Goal: Navigation & Orientation: Find specific page/section

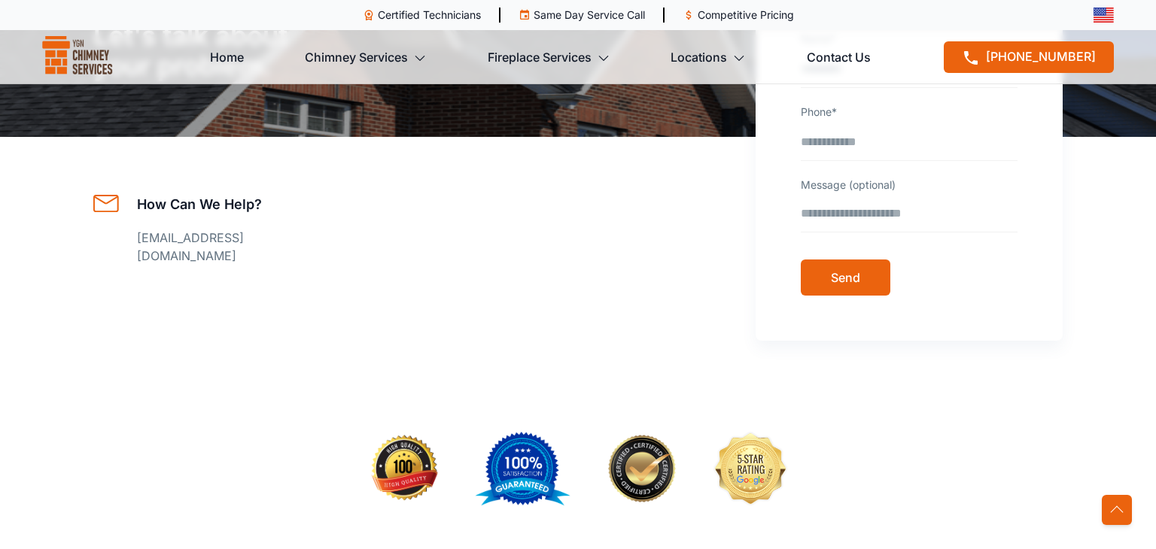
scroll to position [5167, 0]
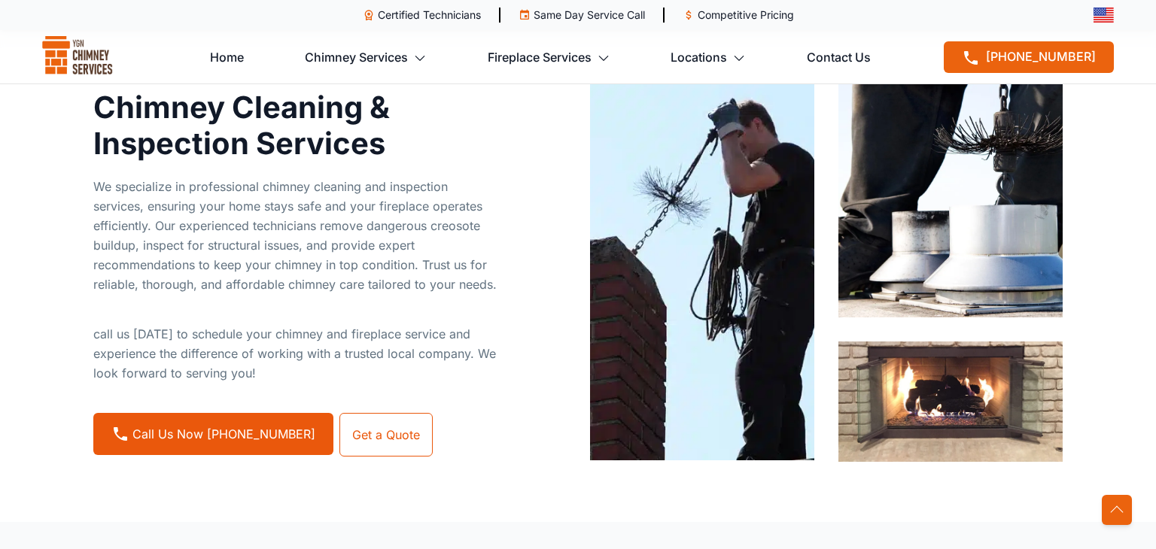
scroll to position [1252, 0]
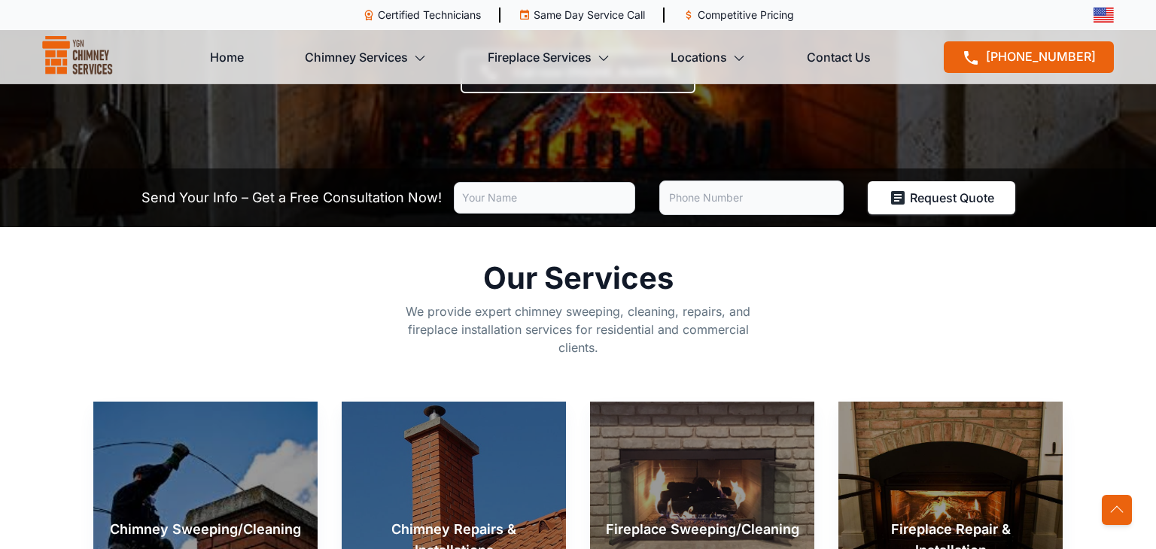
scroll to position [831, 0]
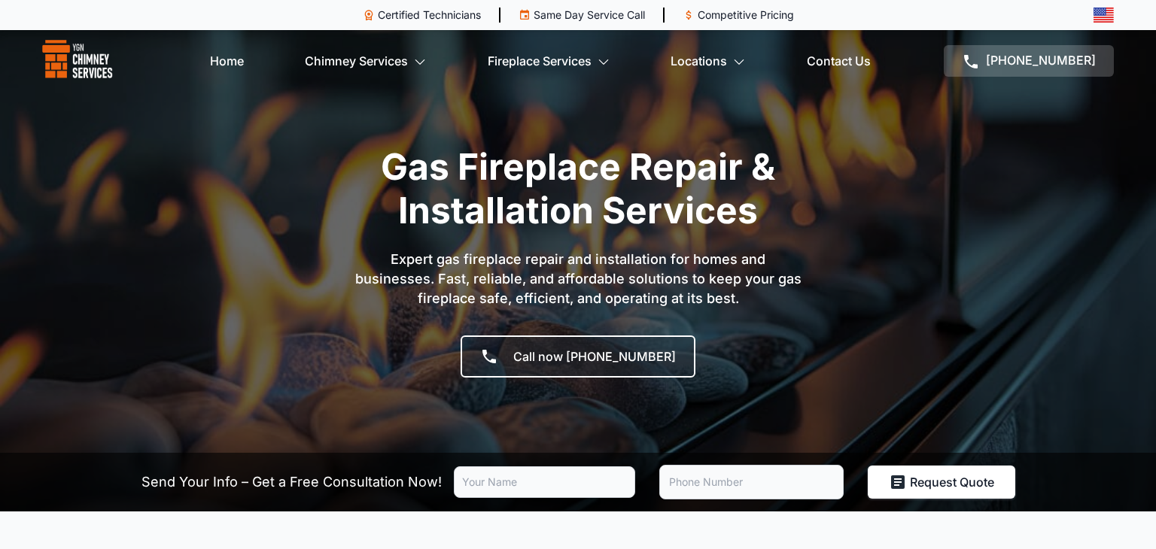
scroll to position [6, 0]
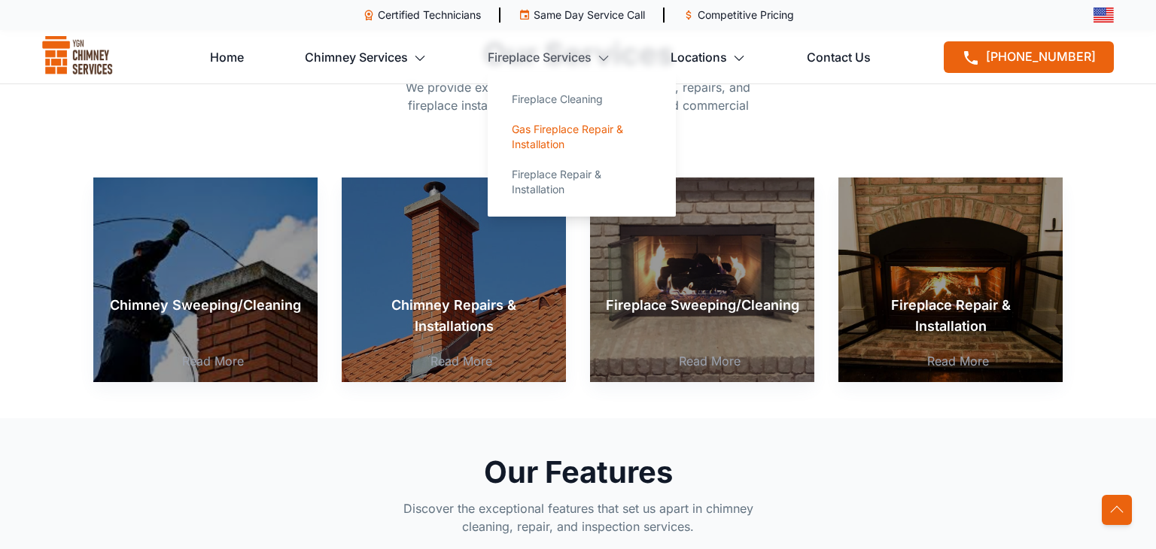
scroll to position [515, 0]
